Goal: Transaction & Acquisition: Obtain resource

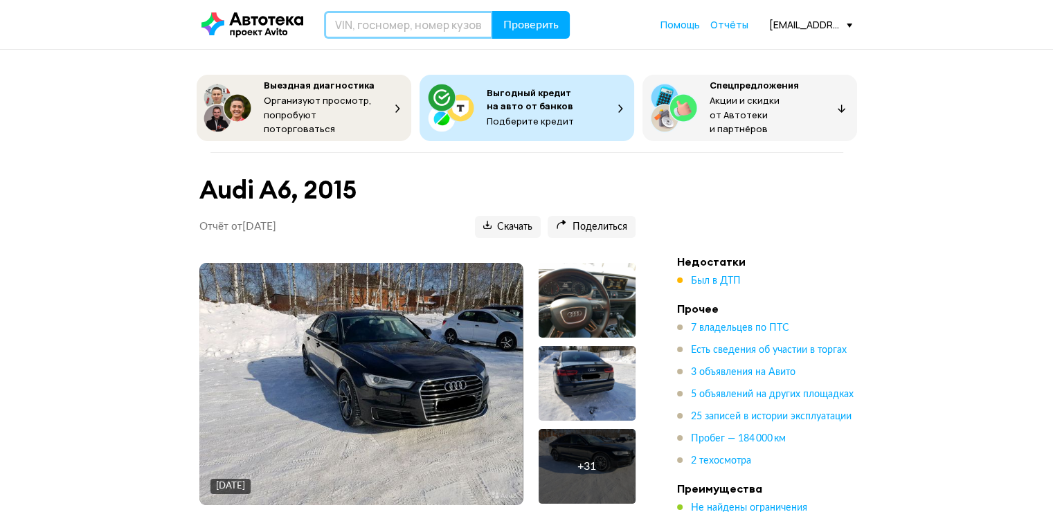
click at [419, 20] on input "text" at bounding box center [408, 25] width 169 height 28
paste input "Д. [GEOGRAPHIC_DATA]"
click at [372, 8] on header "Д. ТАЛЬКОВЩИНА Проверить Помощь Отчёты [EMAIL_ADDRESS][DOMAIN_NAME]" at bounding box center [526, 24] width 1053 height 49
click at [372, 24] on input "Д. [GEOGRAPHIC_DATA]" at bounding box center [408, 25] width 169 height 28
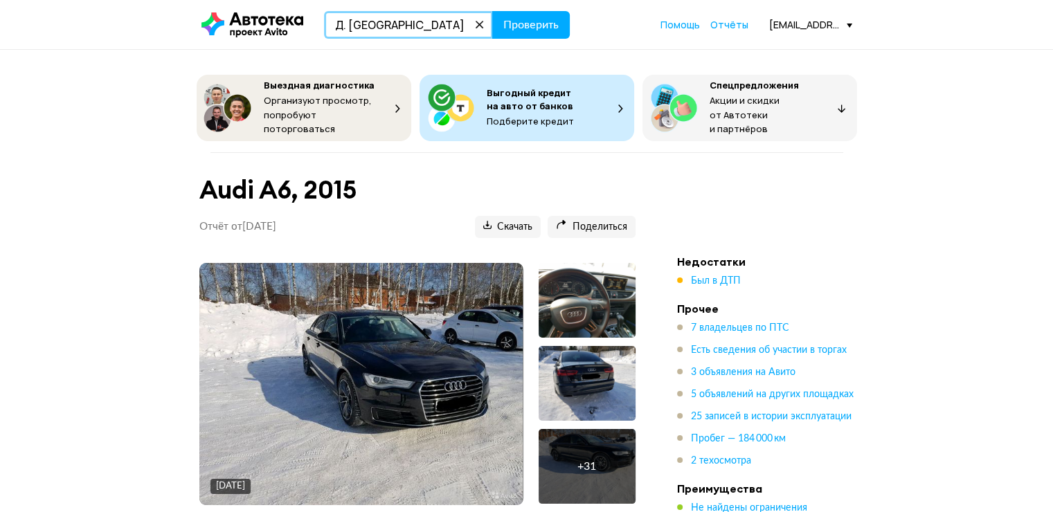
click at [372, 24] on input "Д. [GEOGRAPHIC_DATA]" at bounding box center [408, 25] width 169 height 28
paste input "[US_VEHICLE_IDENTIFICATION_NUMBER]"
type input "[US_VEHICLE_IDENTIFICATION_NUMBER]"
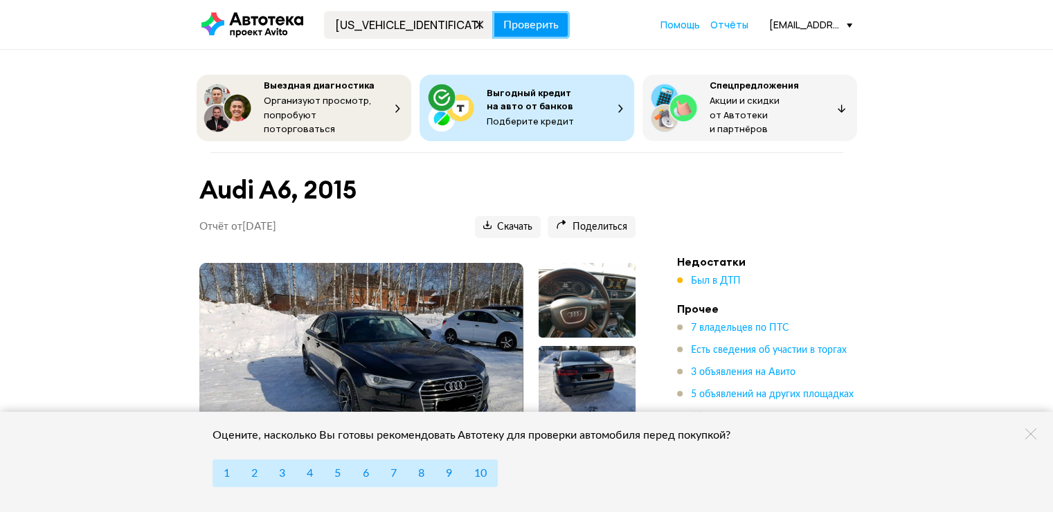
click at [545, 19] on span "Проверить" at bounding box center [530, 24] width 55 height 11
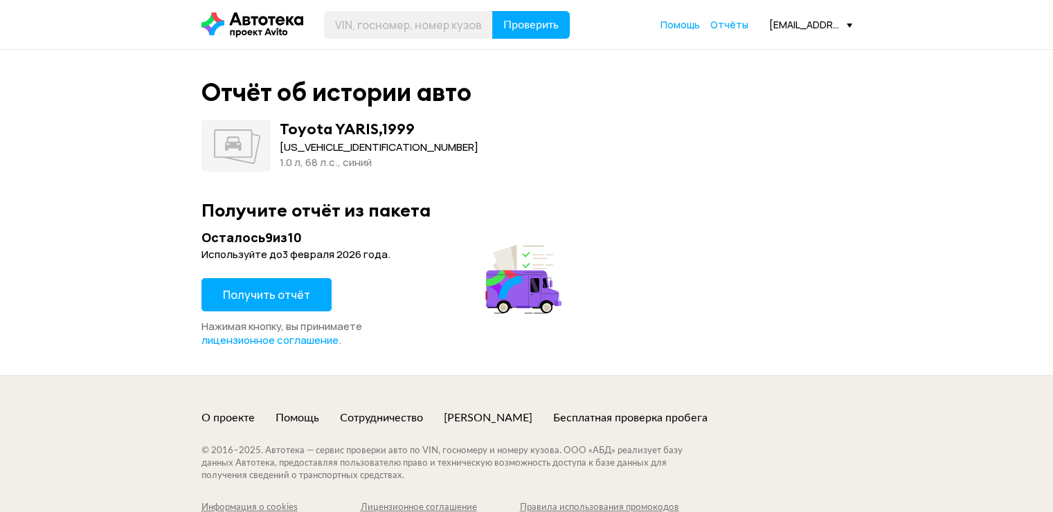
click at [295, 298] on span "Получить отчёт" at bounding box center [266, 294] width 87 height 15
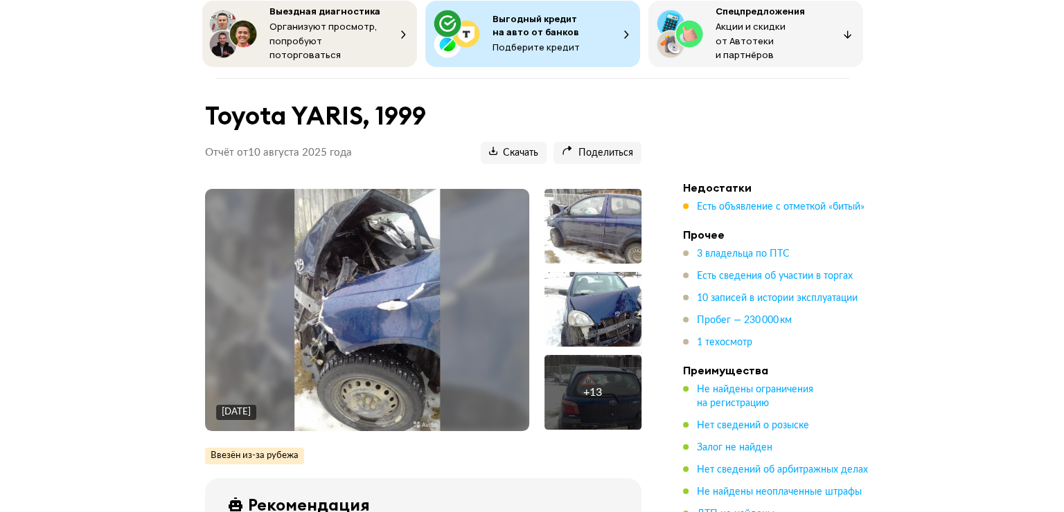
scroll to position [138, 0]
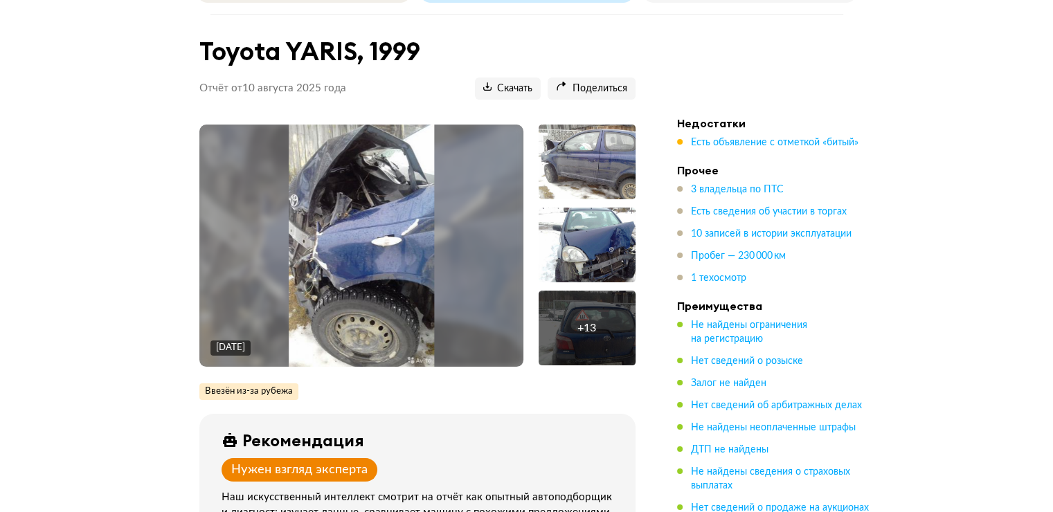
click at [375, 267] on img at bounding box center [361, 246] width 145 height 242
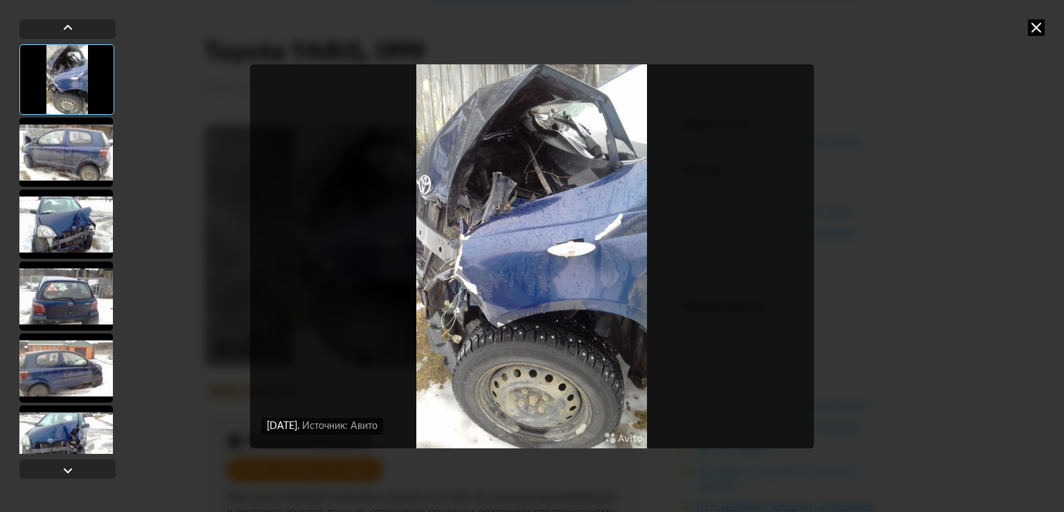
click at [56, 132] on div at bounding box center [65, 152] width 93 height 69
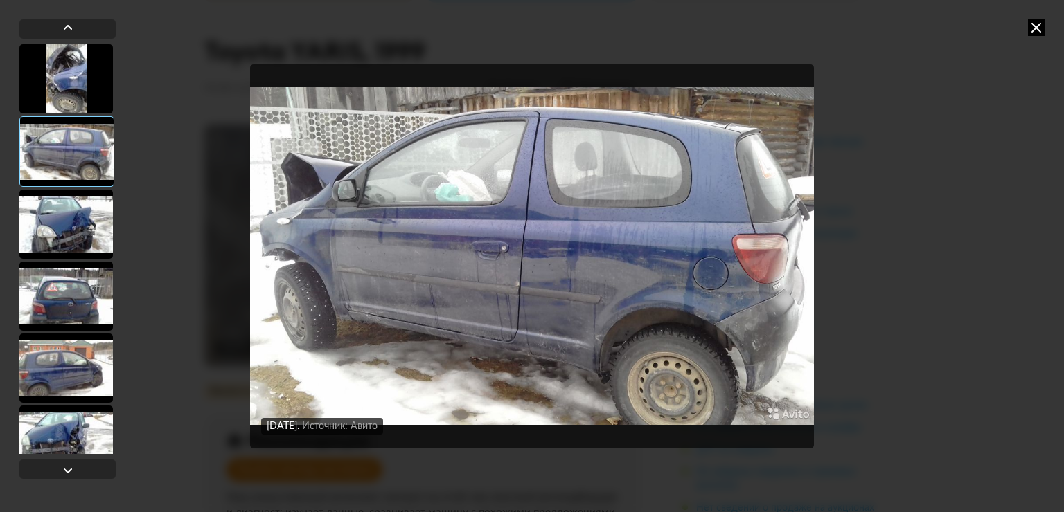
click at [66, 217] on div at bounding box center [65, 224] width 93 height 69
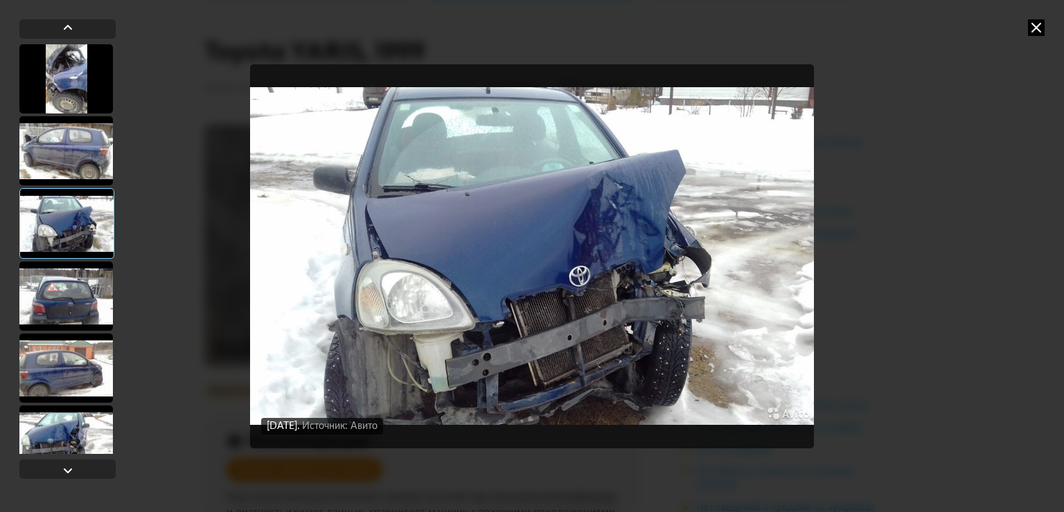
click at [66, 289] on div at bounding box center [65, 296] width 93 height 69
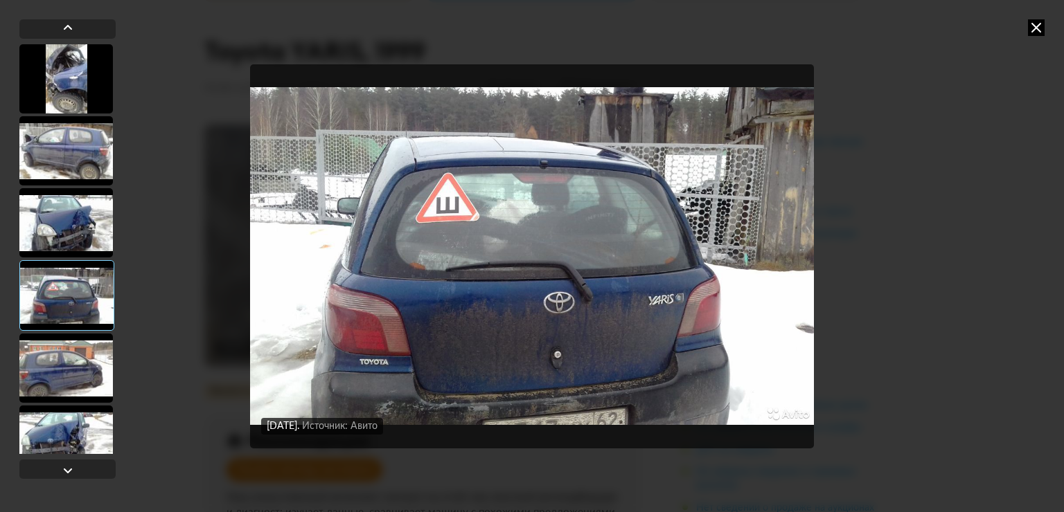
click at [52, 372] on div at bounding box center [65, 368] width 93 height 69
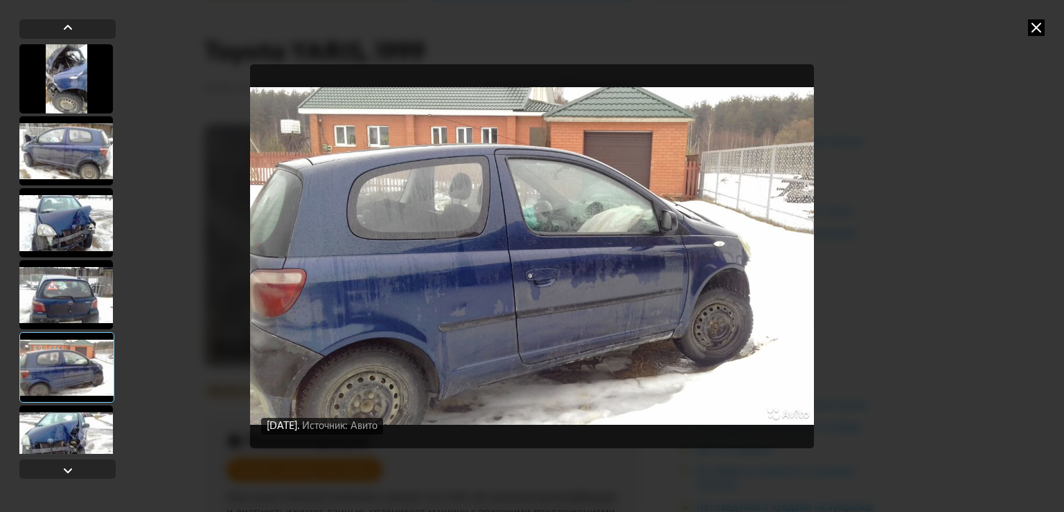
click at [60, 426] on div at bounding box center [65, 440] width 93 height 69
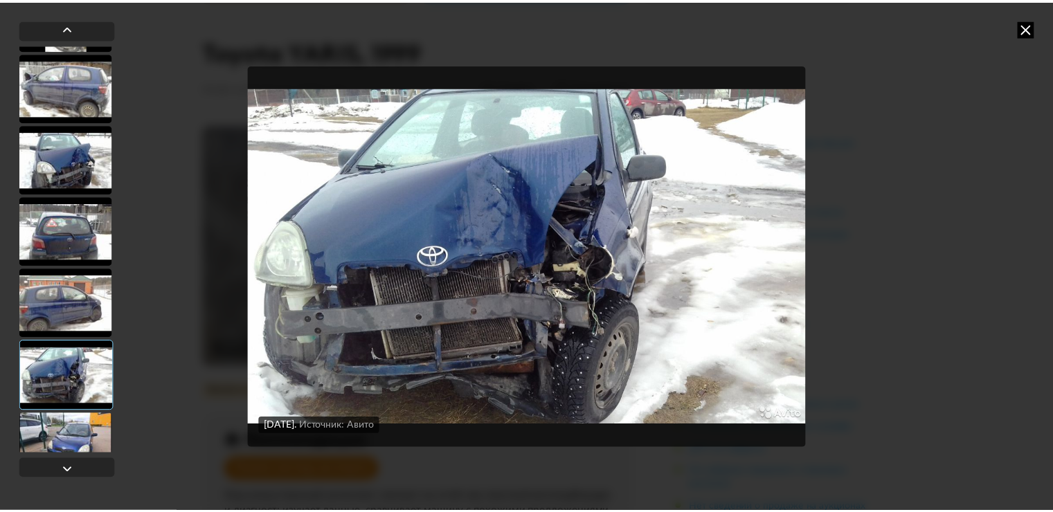
scroll to position [0, 0]
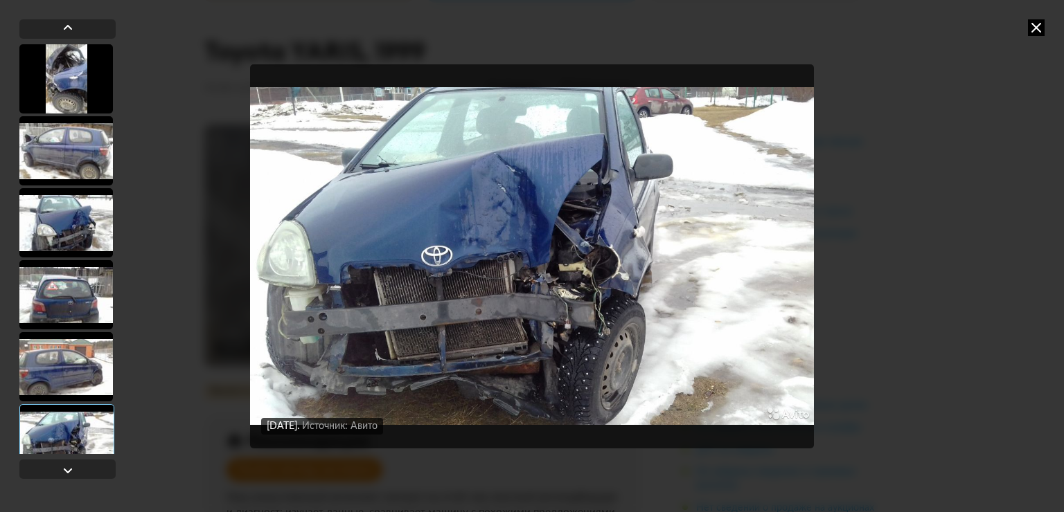
click at [68, 83] on div at bounding box center [65, 78] width 93 height 69
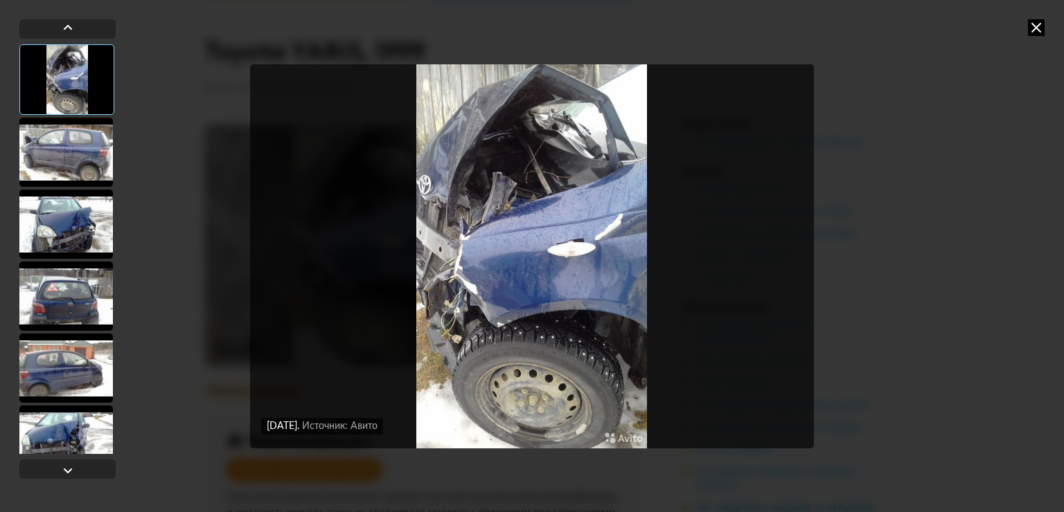
click at [703, 140] on img "Go to Slide 1" at bounding box center [532, 256] width 564 height 384
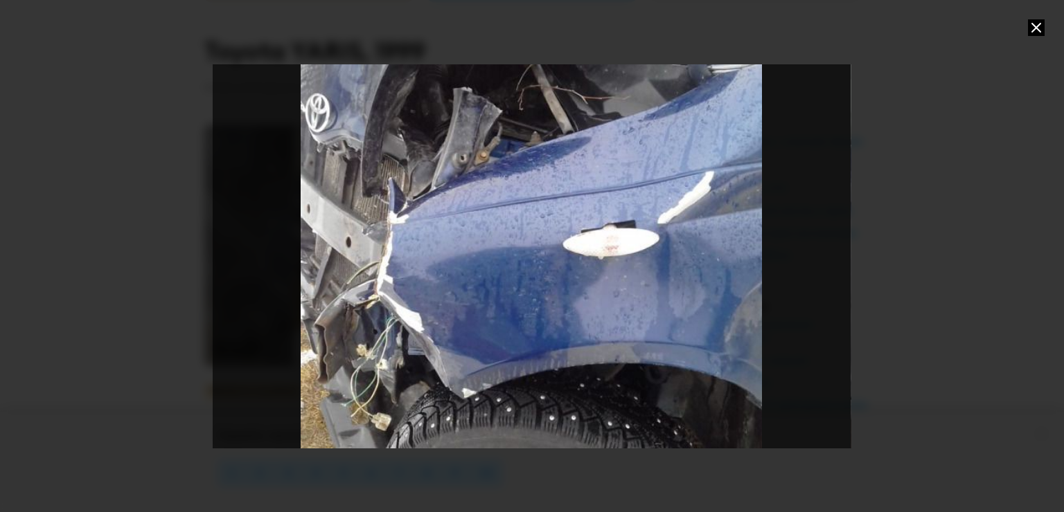
click at [1037, 26] on icon at bounding box center [1036, 27] width 17 height 17
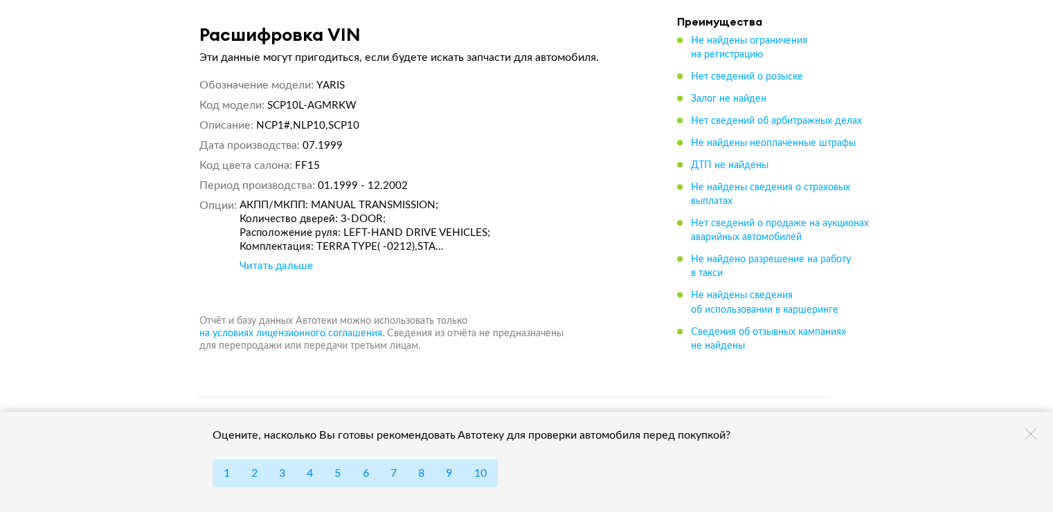
scroll to position [5955, 0]
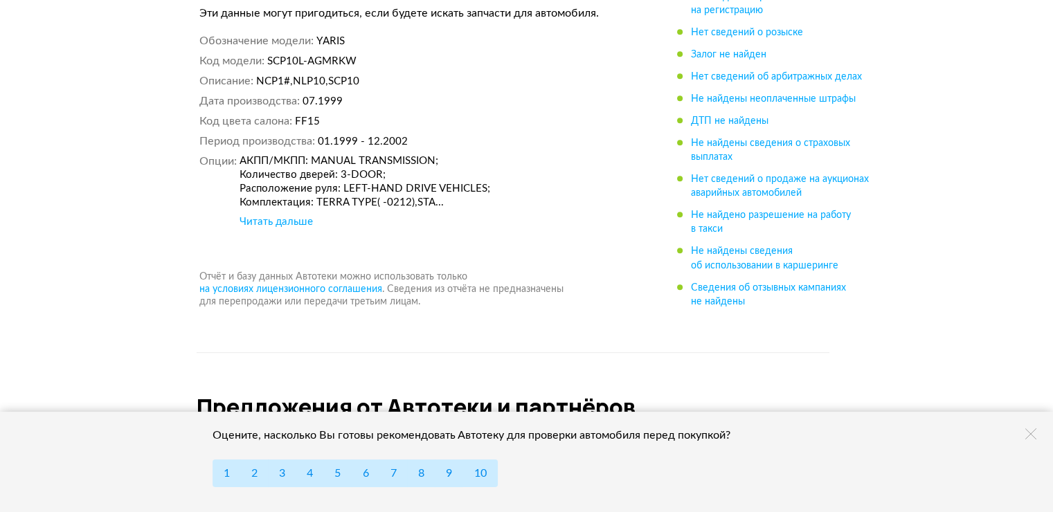
click at [277, 215] on div "Читать дальше" at bounding box center [276, 222] width 73 height 14
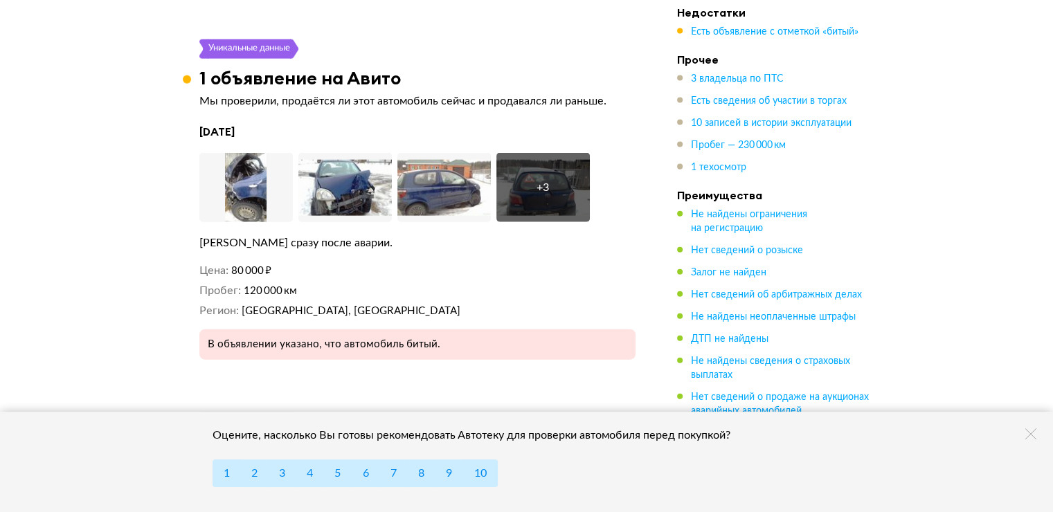
scroll to position [3185, 0]
